Goal: Information Seeking & Learning: Learn about a topic

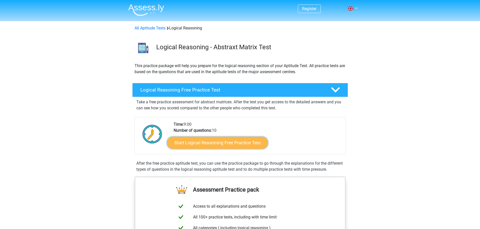
scroll to position [76, 0]
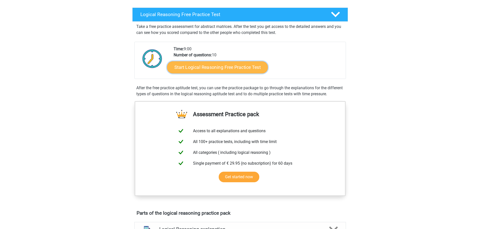
drag, startPoint x: 0, startPoint y: 0, endPoint x: 234, endPoint y: 67, distance: 243.2
click at [234, 67] on link "Start Logical Reasoning Free Practice Test" at bounding box center [217, 67] width 101 height 12
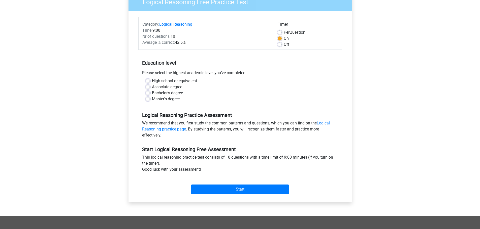
scroll to position [101, 0]
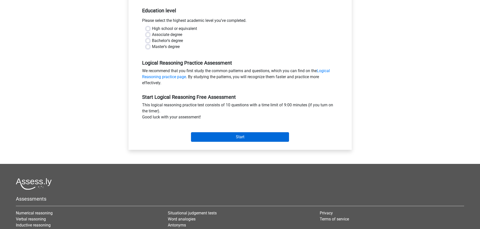
drag, startPoint x: 233, startPoint y: 132, endPoint x: 234, endPoint y: 138, distance: 5.8
click at [233, 133] on div "Start" at bounding box center [239, 133] width 203 height 18
drag, startPoint x: 163, startPoint y: 41, endPoint x: 163, endPoint y: 44, distance: 3.5
click at [163, 41] on label "Bachelor's degree" at bounding box center [167, 41] width 31 height 6
click at [150, 41] on input "Bachelor's degree" at bounding box center [148, 40] width 4 height 5
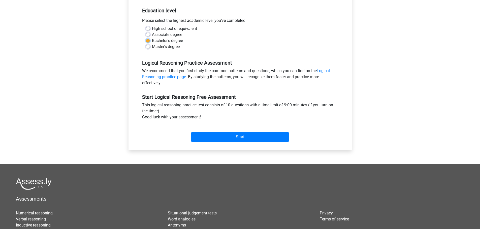
radio input "true"
click at [163, 46] on label "Master's degree" at bounding box center [166, 47] width 28 height 6
click at [150, 46] on input "Master's degree" at bounding box center [148, 46] width 4 height 5
radio input "true"
click at [227, 135] on input "Start" at bounding box center [240, 137] width 98 height 10
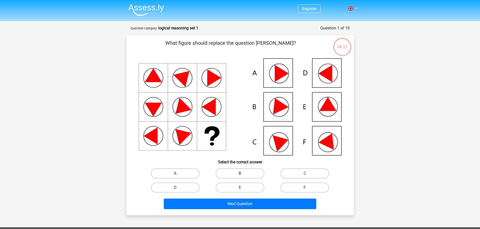
click at [247, 169] on label "B" at bounding box center [240, 174] width 49 height 10
click at [243, 174] on input "B" at bounding box center [241, 175] width 3 height 3
radio input "true"
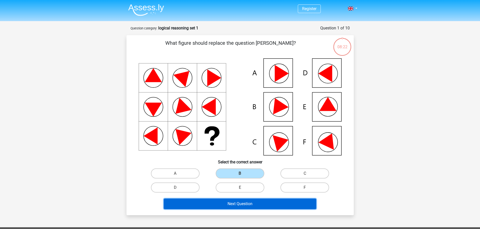
click at [252, 206] on button "Next Question" at bounding box center [240, 204] width 152 height 11
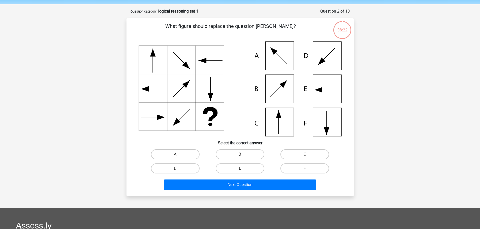
scroll to position [25, 0]
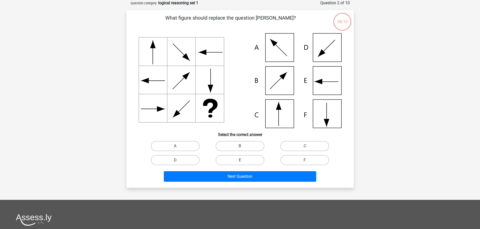
click at [270, 113] on icon at bounding box center [239, 80] width 203 height 95
click at [303, 144] on label "C" at bounding box center [304, 146] width 49 height 10
click at [305, 146] on input "C" at bounding box center [306, 147] width 3 height 3
radio input "true"
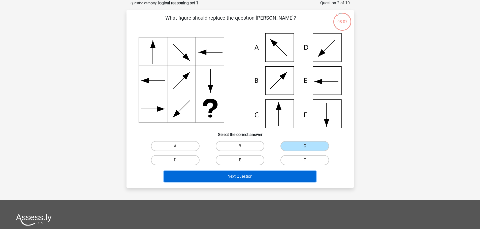
click at [277, 175] on button "Next Question" at bounding box center [240, 176] width 152 height 11
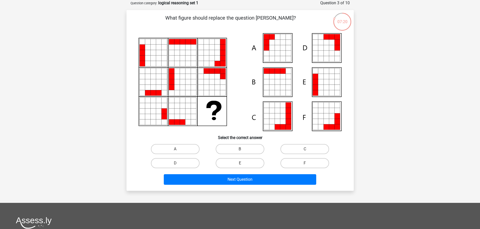
click at [172, 143] on div "A" at bounding box center [175, 149] width 65 height 14
click at [176, 147] on label "A" at bounding box center [175, 149] width 49 height 10
click at [176, 149] on input "A" at bounding box center [176, 150] width 3 height 3
radio input "true"
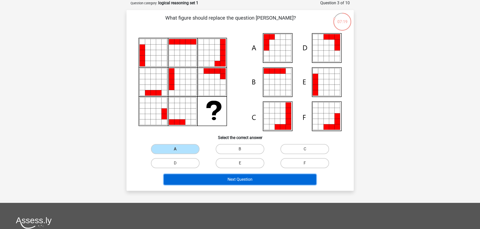
click at [203, 176] on button "Next Question" at bounding box center [240, 179] width 152 height 11
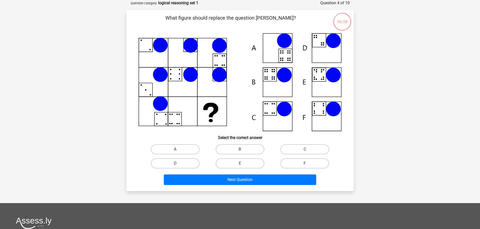
click at [274, 76] on icon at bounding box center [239, 82] width 203 height 98
click at [262, 148] on label "B" at bounding box center [240, 150] width 49 height 10
click at [243, 150] on input "B" at bounding box center [241, 151] width 3 height 3
radio input "true"
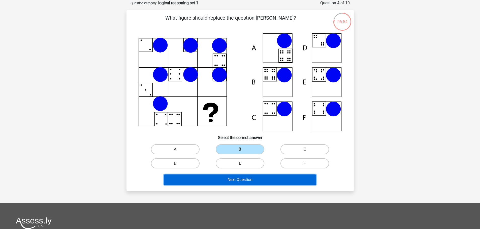
click at [262, 182] on button "Next Question" at bounding box center [240, 180] width 152 height 11
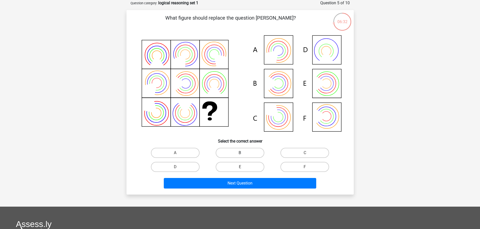
click at [239, 149] on label "B" at bounding box center [240, 153] width 49 height 10
click at [240, 153] on input "B" at bounding box center [241, 154] width 3 height 3
radio input "true"
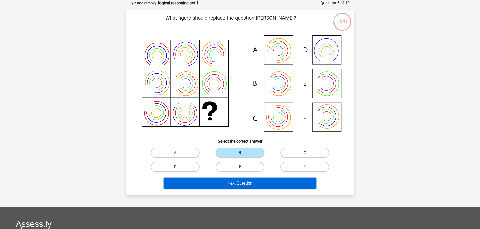
click at [240, 185] on button "Next Question" at bounding box center [240, 183] width 152 height 11
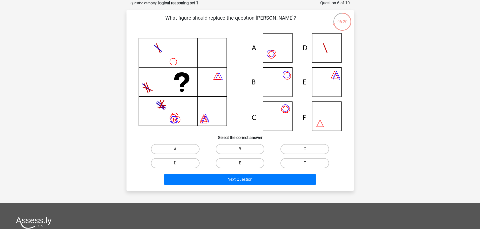
click at [278, 85] on icon at bounding box center [239, 82] width 203 height 98
click at [242, 151] on input "B" at bounding box center [241, 150] width 3 height 3
radio input "true"
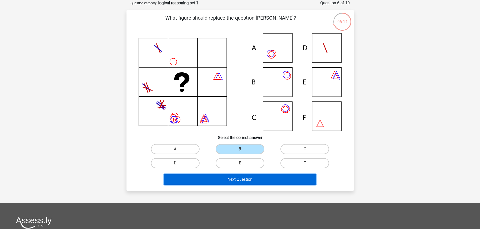
click at [227, 182] on button "Next Question" at bounding box center [240, 179] width 152 height 11
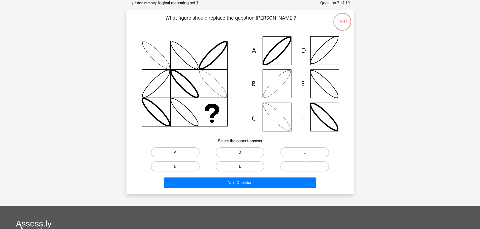
click at [250, 154] on label "B" at bounding box center [240, 153] width 49 height 10
click at [243, 154] on input "B" at bounding box center [241, 154] width 3 height 3
radio input "true"
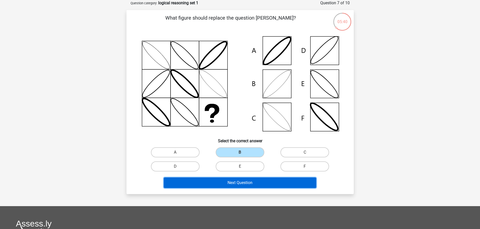
click at [249, 179] on button "Next Question" at bounding box center [240, 183] width 152 height 11
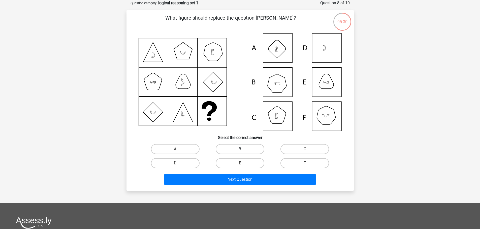
click at [235, 145] on label "B" at bounding box center [240, 149] width 49 height 10
click at [240, 149] on input "B" at bounding box center [241, 150] width 3 height 3
radio input "true"
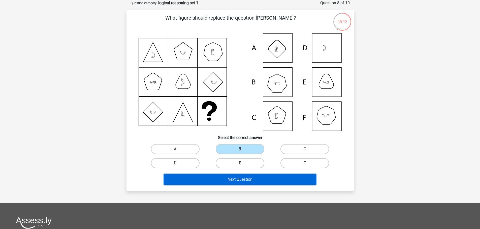
click at [250, 180] on button "Next Question" at bounding box center [240, 179] width 152 height 11
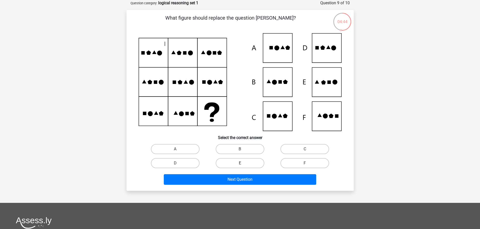
click at [250, 163] on label "E" at bounding box center [240, 163] width 49 height 10
click at [243, 163] on input "E" at bounding box center [241, 164] width 3 height 3
radio input "true"
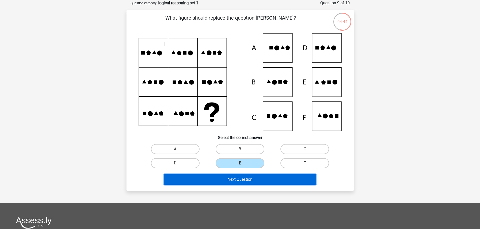
click at [244, 177] on button "Next Question" at bounding box center [240, 179] width 152 height 11
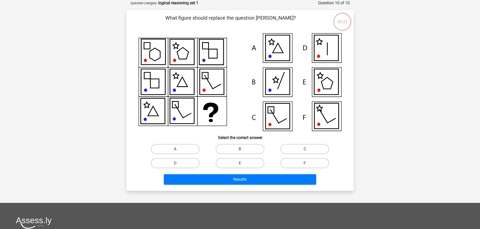
click at [128, 125] on div "What figure should replace the question [PERSON_NAME]?" at bounding box center [239, 100] width 227 height 181
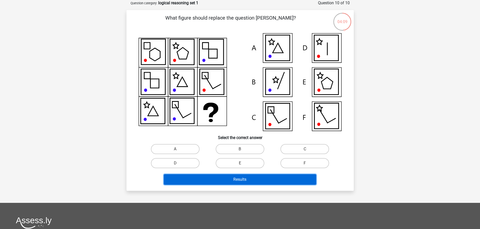
click at [209, 185] on button "Results" at bounding box center [240, 179] width 152 height 11
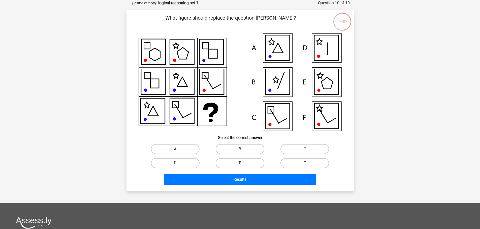
click at [207, 131] on icon at bounding box center [239, 82] width 203 height 98
click at [252, 169] on div "E" at bounding box center [239, 163] width 65 height 14
click at [254, 165] on label "E" at bounding box center [240, 163] width 49 height 10
click at [243, 165] on input "E" at bounding box center [241, 164] width 3 height 3
radio input "true"
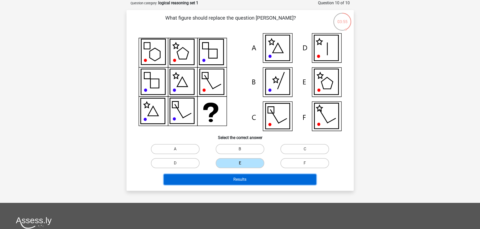
click at [250, 174] on button "Results" at bounding box center [240, 179] width 152 height 11
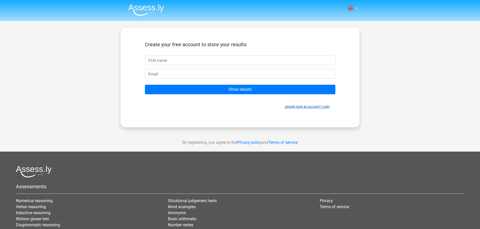
click at [305, 105] on link "Already have an account? Login" at bounding box center [307, 107] width 45 height 4
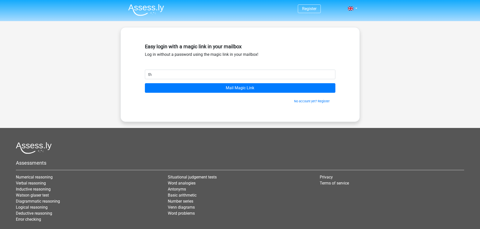
type input "[PERSON_NAME][EMAIL_ADDRESS][DOMAIN_NAME]"
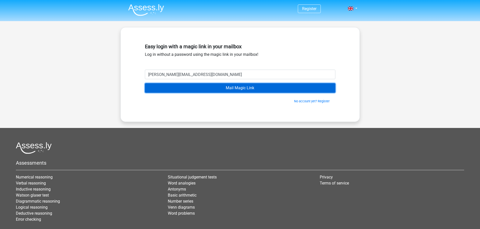
click at [209, 91] on input "Mail Magic Link" at bounding box center [240, 88] width 190 height 10
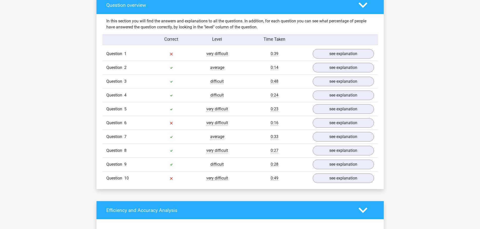
scroll to position [404, 0]
click at [327, 51] on link "see explanation" at bounding box center [343, 53] width 70 height 11
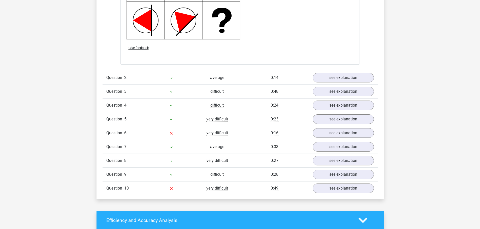
scroll to position [739, 0]
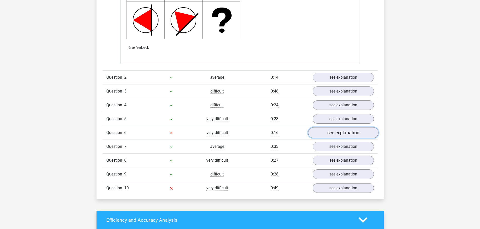
click at [320, 132] on link "see explanation" at bounding box center [343, 133] width 70 height 11
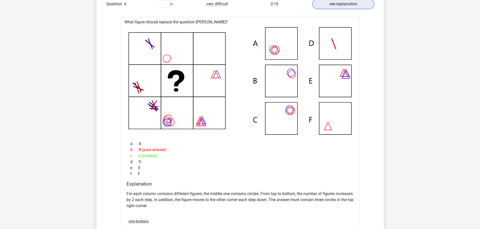
scroll to position [868, 0]
click at [231, 203] on p "For each column contains different figures, the middle one contains circles. Fr…" at bounding box center [239, 200] width 227 height 18
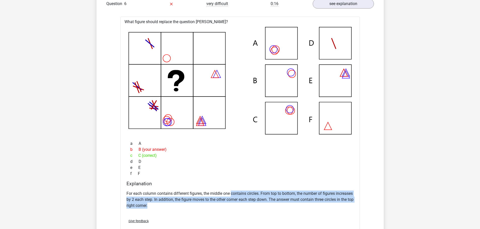
drag, startPoint x: 231, startPoint y: 203, endPoint x: 235, endPoint y: 196, distance: 7.7
click at [235, 196] on p "For each column contains different figures, the middle one contains circles. Fr…" at bounding box center [239, 200] width 227 height 18
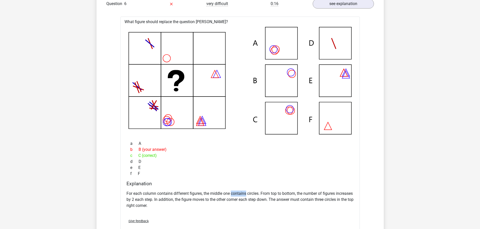
click at [235, 196] on p "For each column contains different figures, the middle one contains circles. Fr…" at bounding box center [239, 200] width 227 height 18
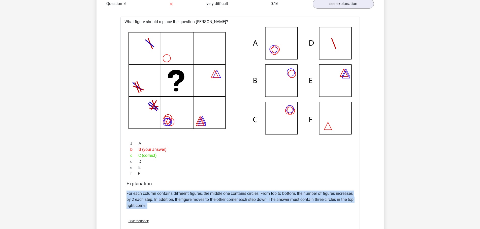
click at [235, 196] on p "For each column contains different figures, the middle one contains circles. Fr…" at bounding box center [239, 200] width 227 height 18
drag, startPoint x: 235, startPoint y: 196, endPoint x: 238, endPoint y: 198, distance: 3.5
click at [238, 198] on p "For each column contains different figures, the middle one contains circles. Fr…" at bounding box center [239, 200] width 227 height 18
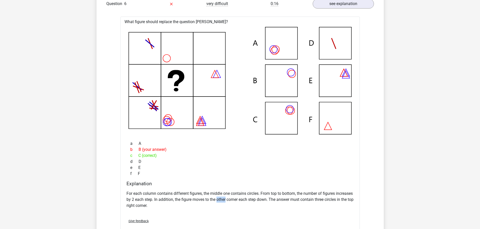
drag, startPoint x: 238, startPoint y: 198, endPoint x: 241, endPoint y: 200, distance: 4.1
click at [241, 200] on p "For each column contains different figures, the middle one contains circles. Fr…" at bounding box center [239, 200] width 227 height 18
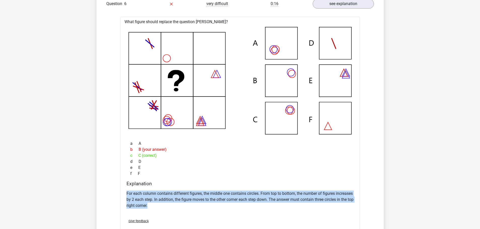
drag, startPoint x: 241, startPoint y: 200, endPoint x: 245, endPoint y: 201, distance: 4.1
click at [245, 201] on p "For each column contains different figures, the middle one contains circles. Fr…" at bounding box center [239, 200] width 227 height 18
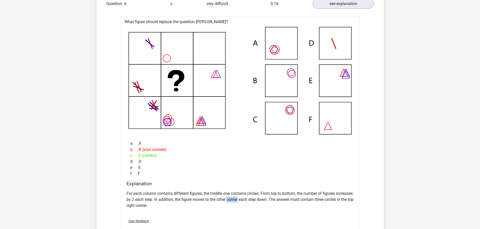
click at [245, 201] on p "For each column contains different figures, the middle one contains circles. Fr…" at bounding box center [239, 200] width 227 height 18
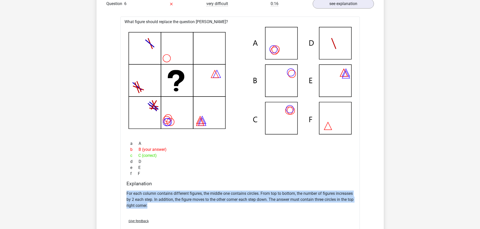
drag, startPoint x: 245, startPoint y: 201, endPoint x: 249, endPoint y: 202, distance: 4.0
click at [249, 202] on p "For each column contains different figures, the middle one contains circles. Fr…" at bounding box center [239, 200] width 227 height 18
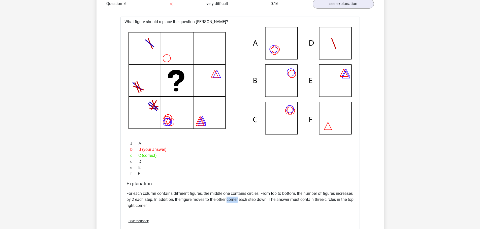
click at [249, 202] on p "For each column contains different figures, the middle one contains circles. Fr…" at bounding box center [239, 200] width 227 height 18
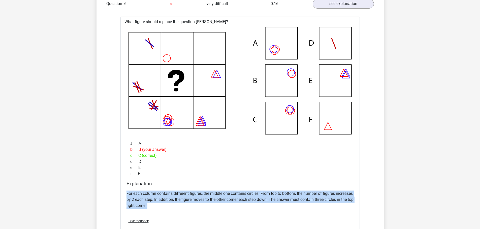
drag, startPoint x: 249, startPoint y: 202, endPoint x: 254, endPoint y: 204, distance: 4.8
click at [254, 204] on p "For each column contains different figures, the middle one contains circles. Fr…" at bounding box center [239, 200] width 227 height 18
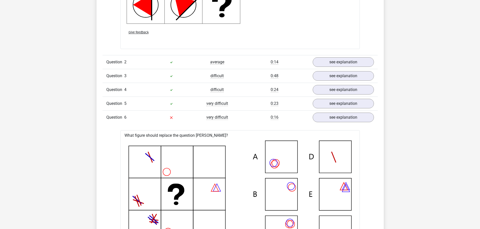
scroll to position [754, 0]
click at [327, 119] on link "see explanation" at bounding box center [343, 118] width 70 height 11
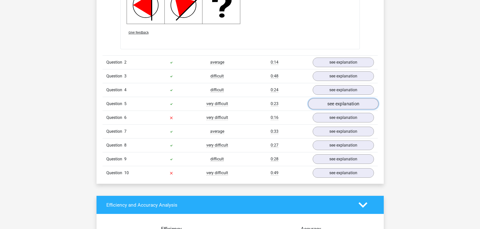
click at [340, 100] on link "see explanation" at bounding box center [343, 104] width 70 height 11
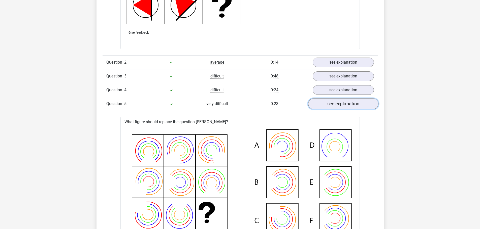
click at [340, 101] on link "see explanation" at bounding box center [343, 104] width 70 height 11
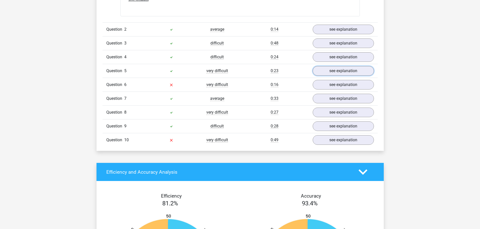
scroll to position [788, 0]
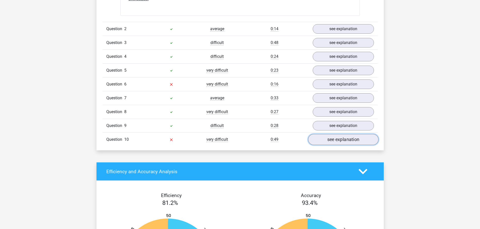
click at [338, 141] on link "see explanation" at bounding box center [343, 139] width 70 height 11
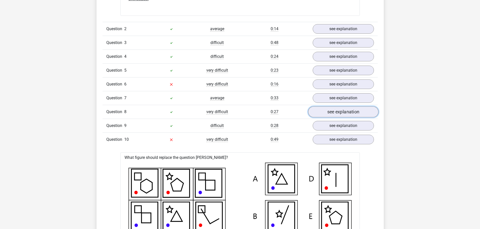
click at [347, 114] on link "see explanation" at bounding box center [343, 112] width 70 height 11
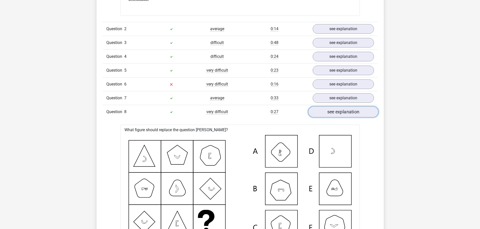
click at [347, 114] on link "see explanation" at bounding box center [343, 112] width 70 height 11
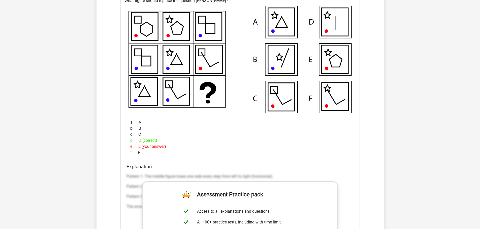
scroll to position [944, 0]
